Goal: Information Seeking & Learning: Learn about a topic

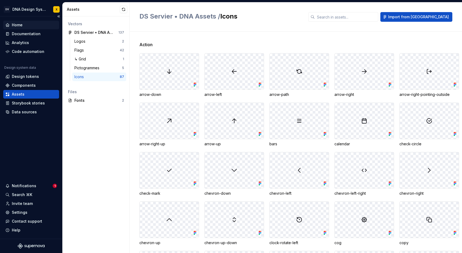
click at [17, 24] on div "Home" at bounding box center [17, 24] width 11 height 5
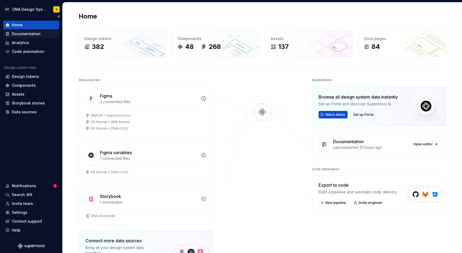
click at [17, 33] on div "Documentation" at bounding box center [26, 33] width 29 height 5
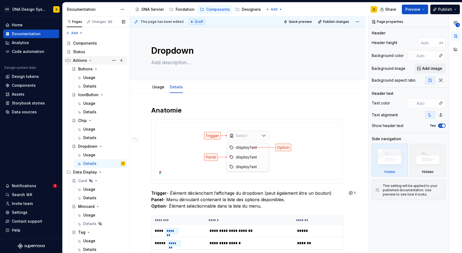
click at [91, 61] on icon "Page tree" at bounding box center [90, 60] width 4 height 4
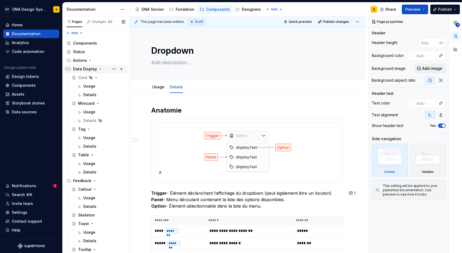
click at [99, 68] on icon "Page tree" at bounding box center [100, 69] width 4 height 4
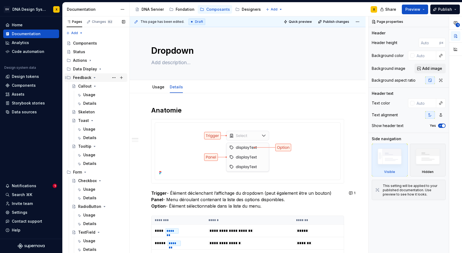
click at [94, 78] on icon "Page tree" at bounding box center [94, 77] width 1 height 1
click at [87, 87] on icon "Page tree" at bounding box center [85, 86] width 4 height 4
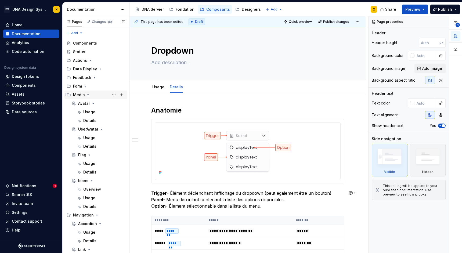
click at [87, 94] on icon "Page tree" at bounding box center [88, 95] width 4 height 4
click at [88, 95] on icon "Page tree" at bounding box center [88, 94] width 1 height 1
click at [85, 86] on icon "Page tree" at bounding box center [85, 86] width 4 height 4
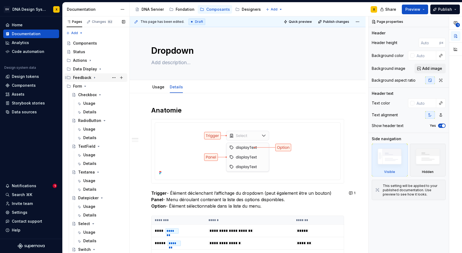
click at [94, 77] on icon "Page tree" at bounding box center [94, 78] width 4 height 4
click at [100, 69] on icon "Page tree" at bounding box center [100, 69] width 1 height 1
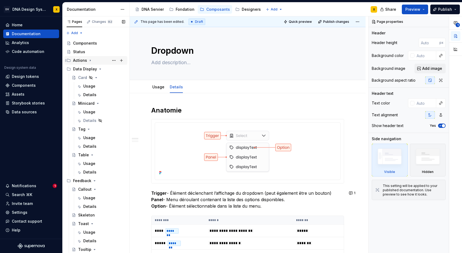
click at [90, 61] on icon "Page tree" at bounding box center [90, 60] width 1 height 1
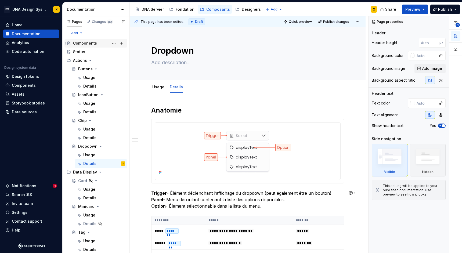
click at [81, 43] on div "Components" at bounding box center [85, 43] width 24 height 5
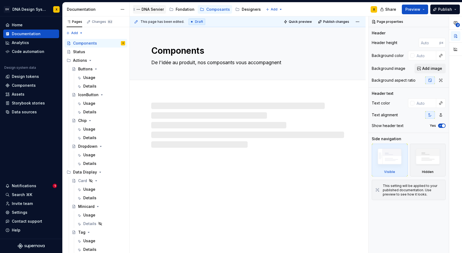
click at [155, 10] on div "DNA Servier" at bounding box center [153, 9] width 22 height 5
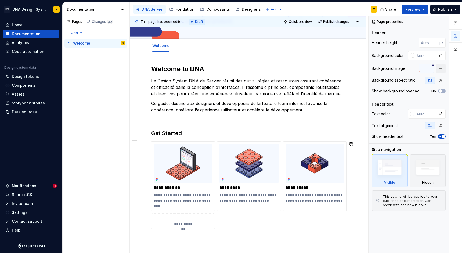
scroll to position [13, 0]
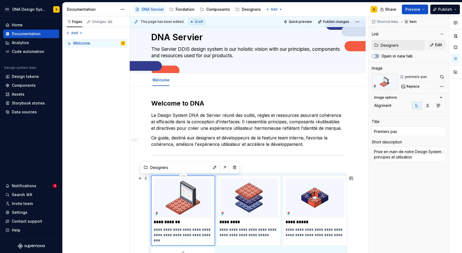
click at [171, 192] on img at bounding box center [183, 197] width 59 height 39
click at [174, 204] on img at bounding box center [183, 197] width 59 height 39
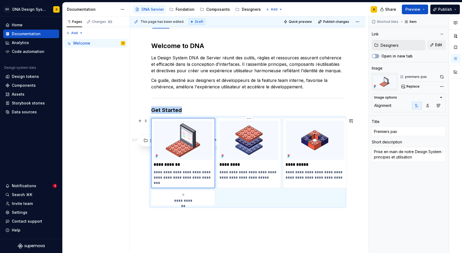
scroll to position [106, 0]
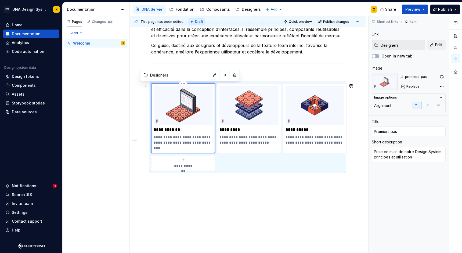
click at [177, 142] on p "**********" at bounding box center [183, 140] width 59 height 11
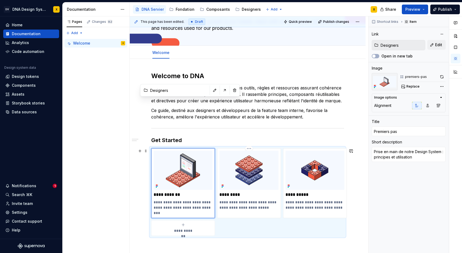
scroll to position [0, 0]
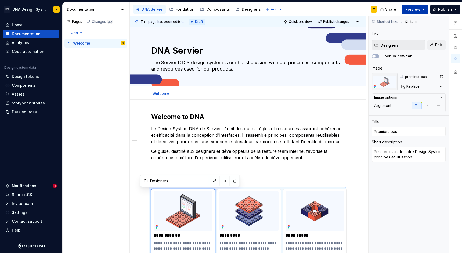
click at [417, 9] on span "Preview" at bounding box center [413, 9] width 15 height 5
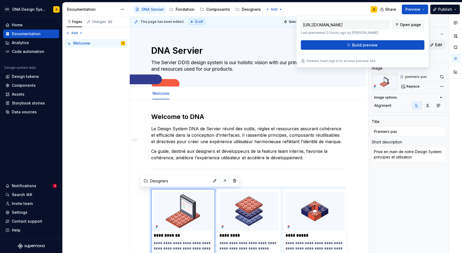
type textarea "*"
